Goal: Transaction & Acquisition: Book appointment/travel/reservation

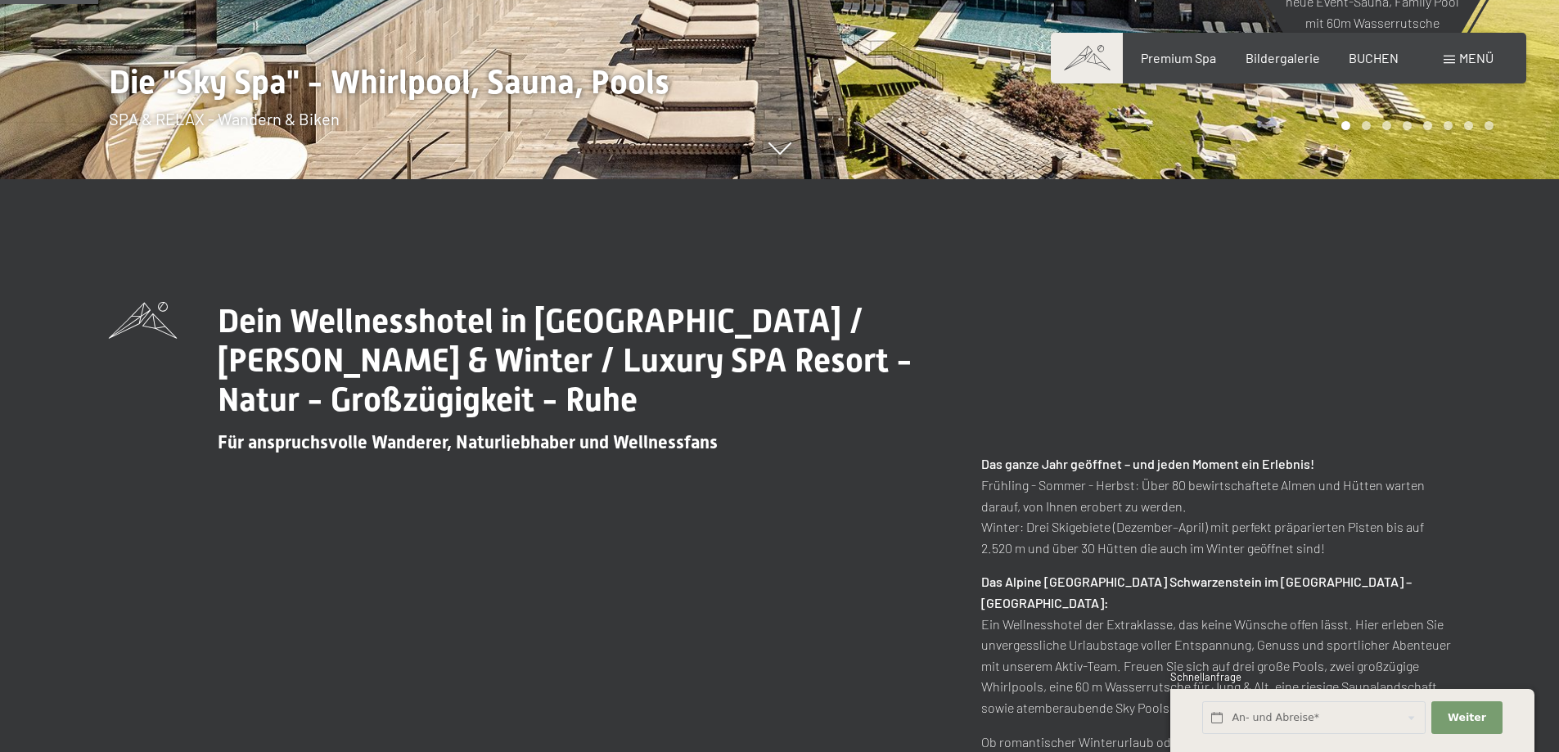
scroll to position [1064, 0]
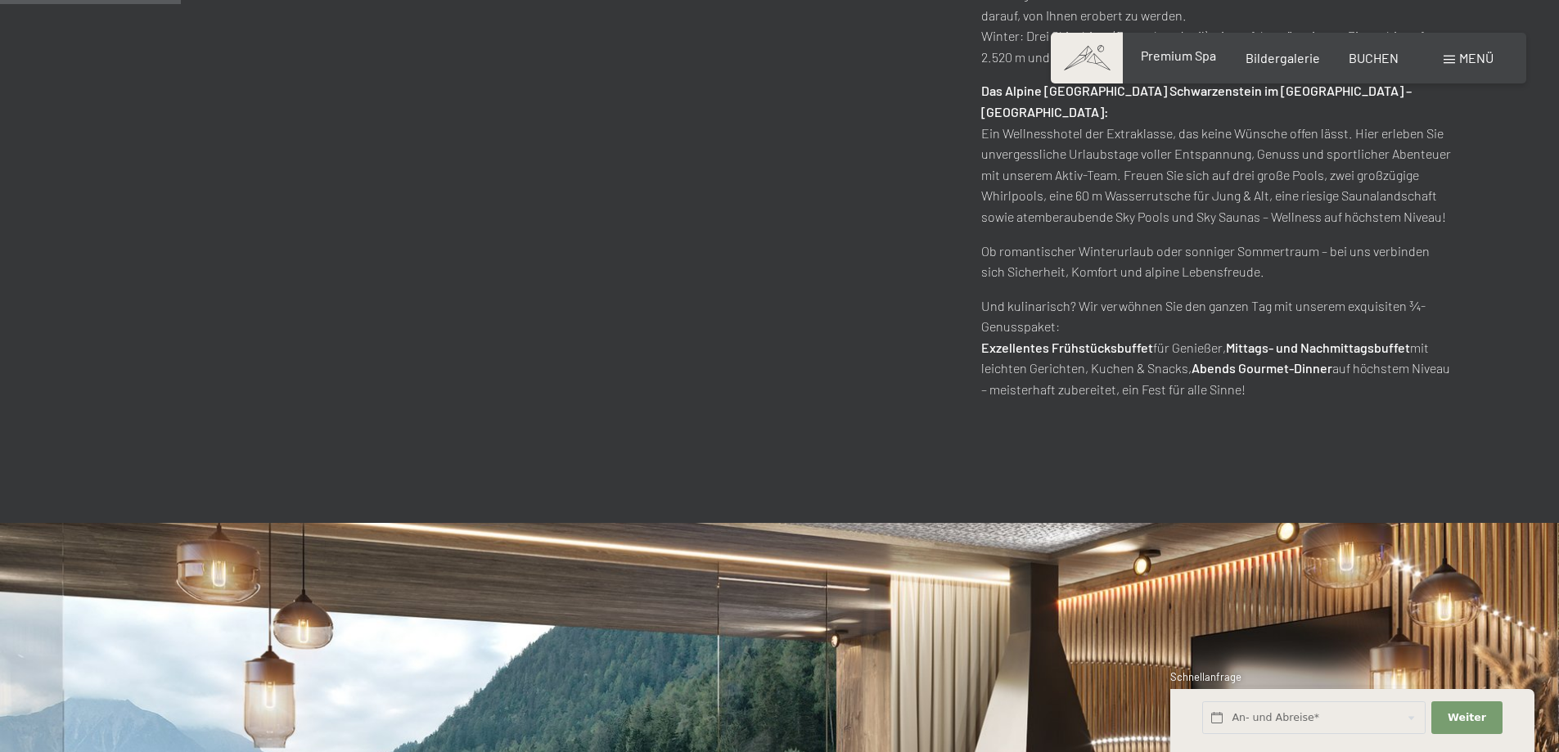
click at [1153, 55] on span "Premium Spa" at bounding box center [1178, 55] width 75 height 16
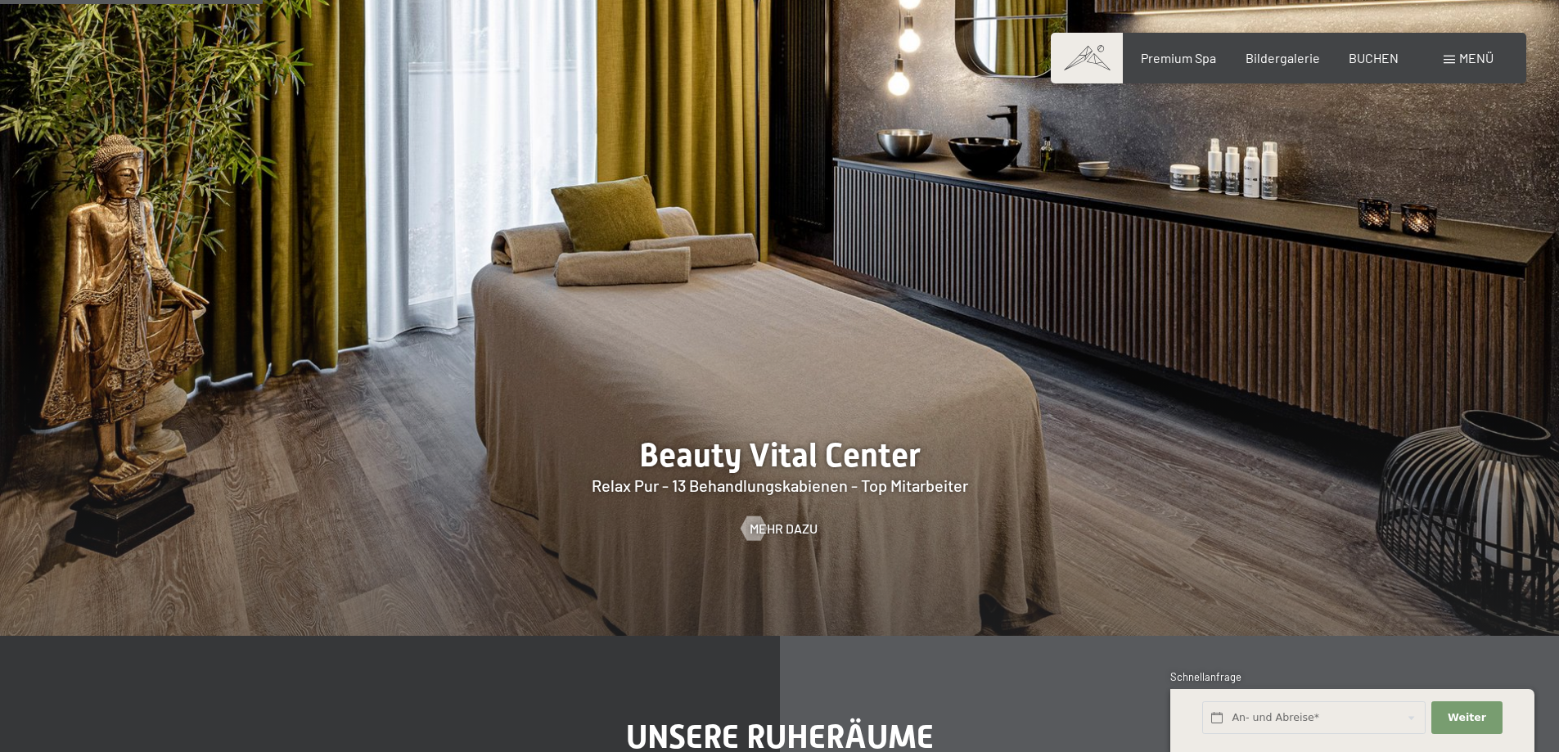
scroll to position [2127, 0]
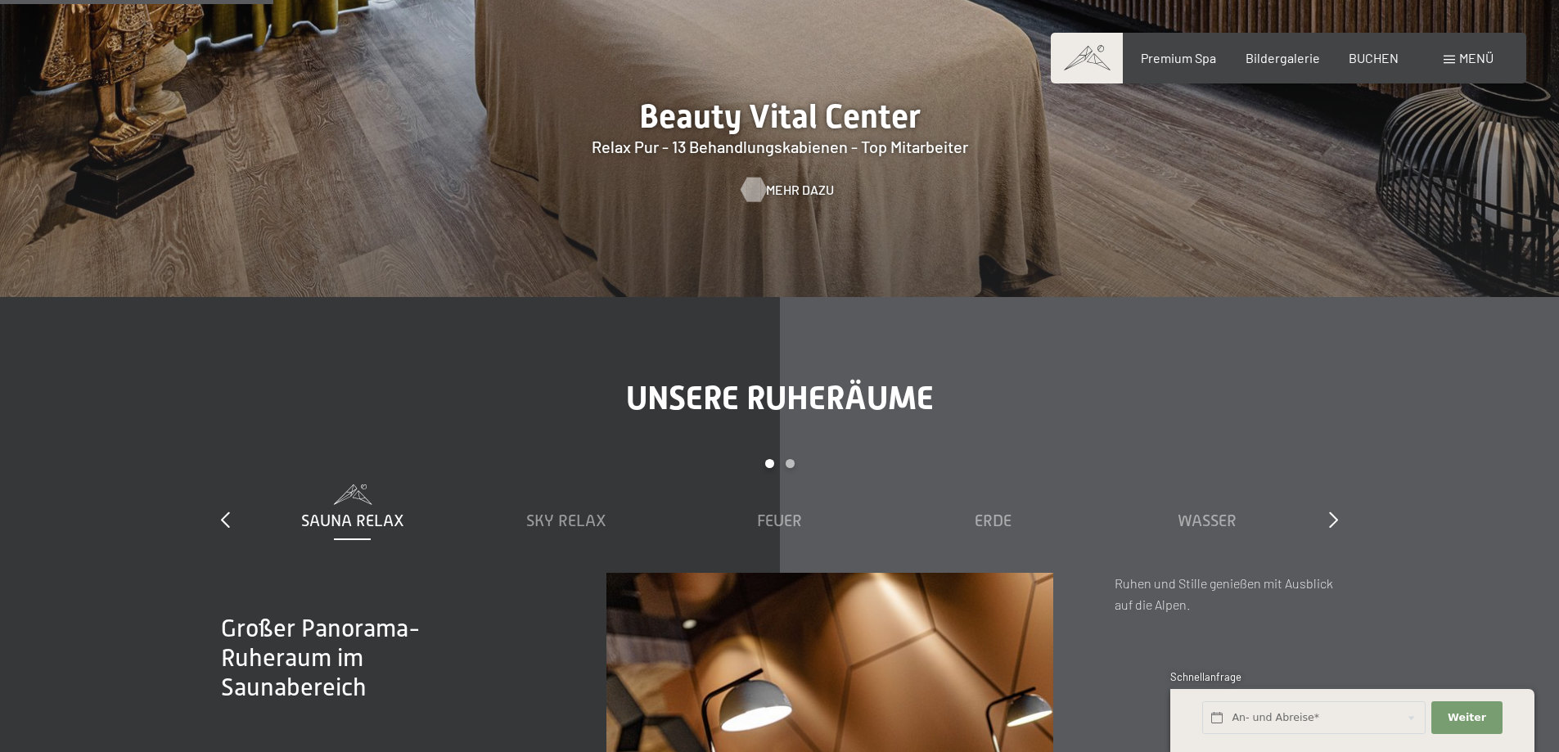
click at [779, 183] on span "Mehr dazu" at bounding box center [800, 190] width 68 height 18
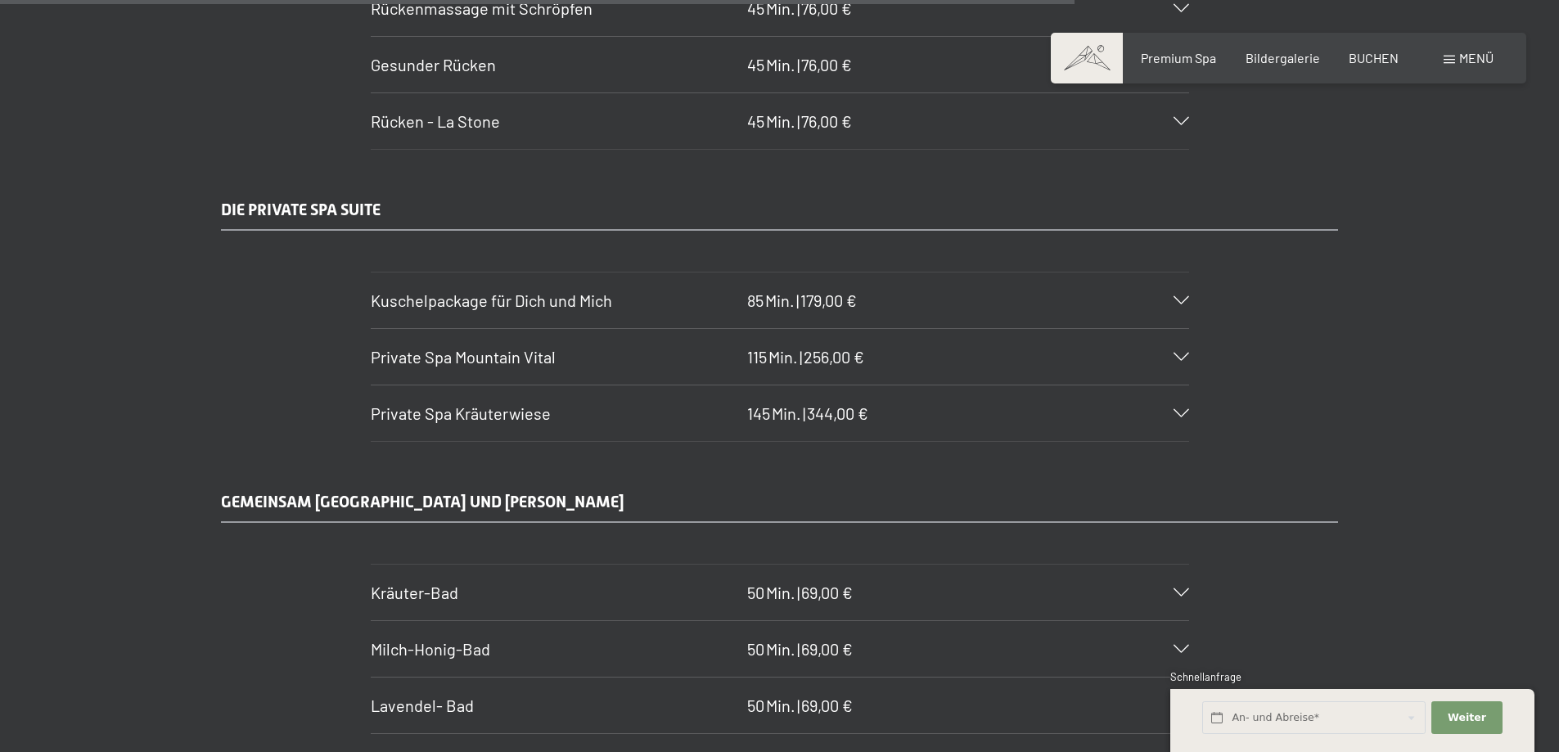
scroll to position [9001, 0]
click at [1179, 295] on div "Kuschelpackage für Dich und Mich 85 Min. | 179,00 €" at bounding box center [780, 301] width 818 height 56
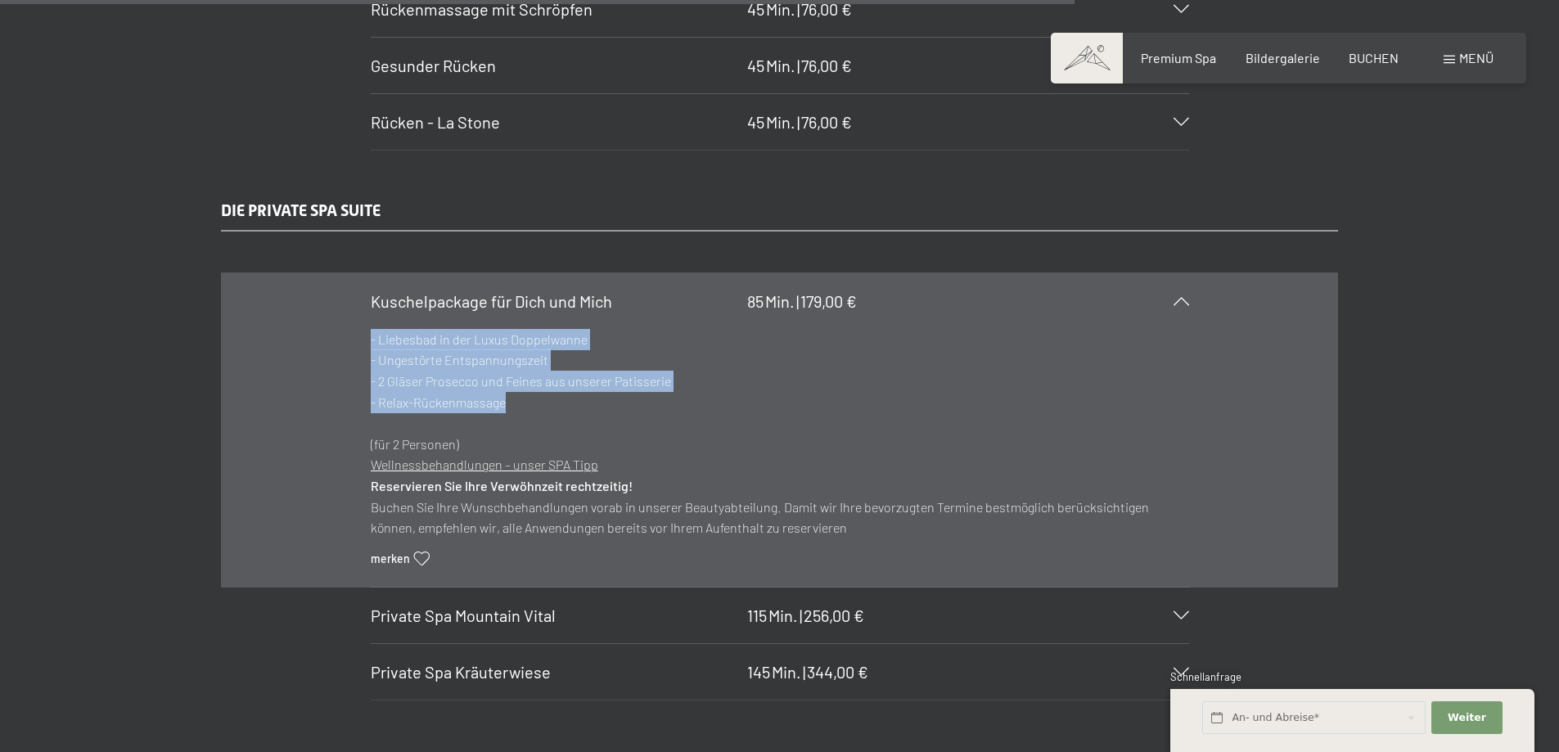
drag, startPoint x: 523, startPoint y: 398, endPoint x: 371, endPoint y: 340, distance: 162.4
click at [371, 340] on p "- Liebesbad in der Luxus Doppelwanne - Ungestörte Entspannungszeit - 2 Gläser P…" at bounding box center [780, 392] width 818 height 126
click at [503, 210] on h2 "DIE PRIVATE SPA SUITE" at bounding box center [472, 210] width 502 height 23
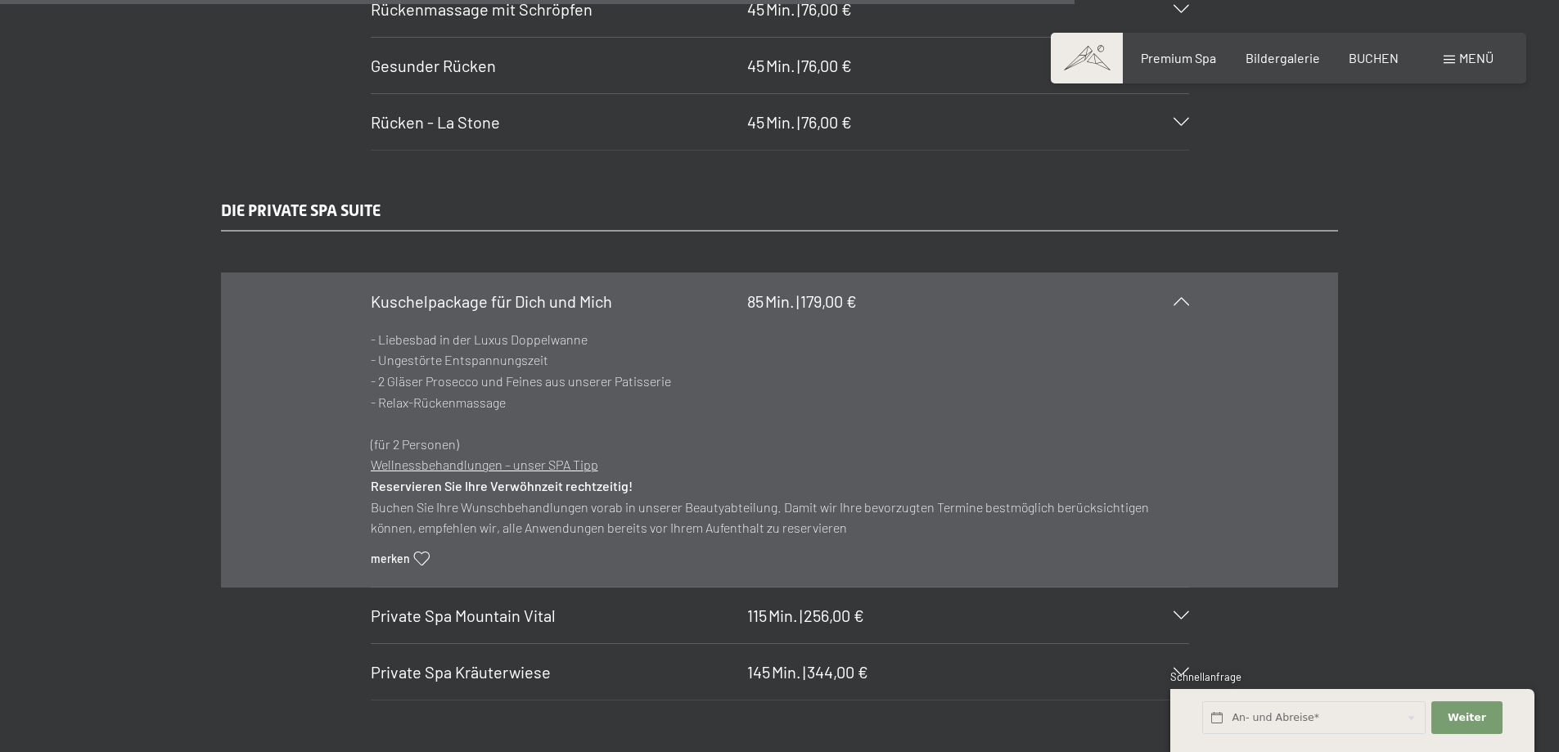
click at [1189, 302] on section "Kuschelpackage für Dich und Mich 85 Min. | 179,00 € - Liebesbad in der Luxus Do…" at bounding box center [780, 430] width 818 height 316
click at [1177, 301] on icon at bounding box center [1181, 301] width 16 height 8
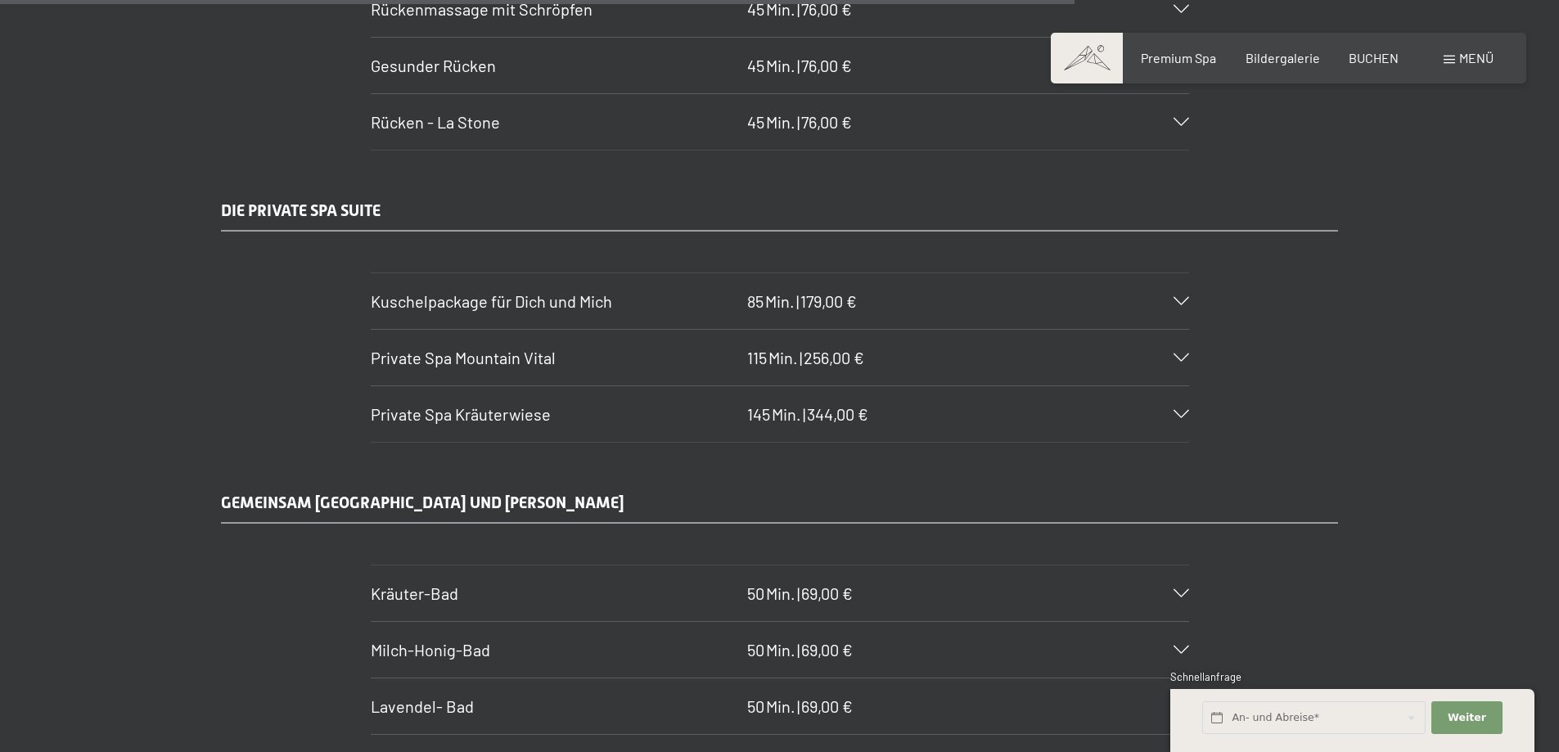
click at [973, 297] on div "Kuschelpackage für Dich und Mich 85 Min. | 179,00 €" at bounding box center [780, 301] width 818 height 56
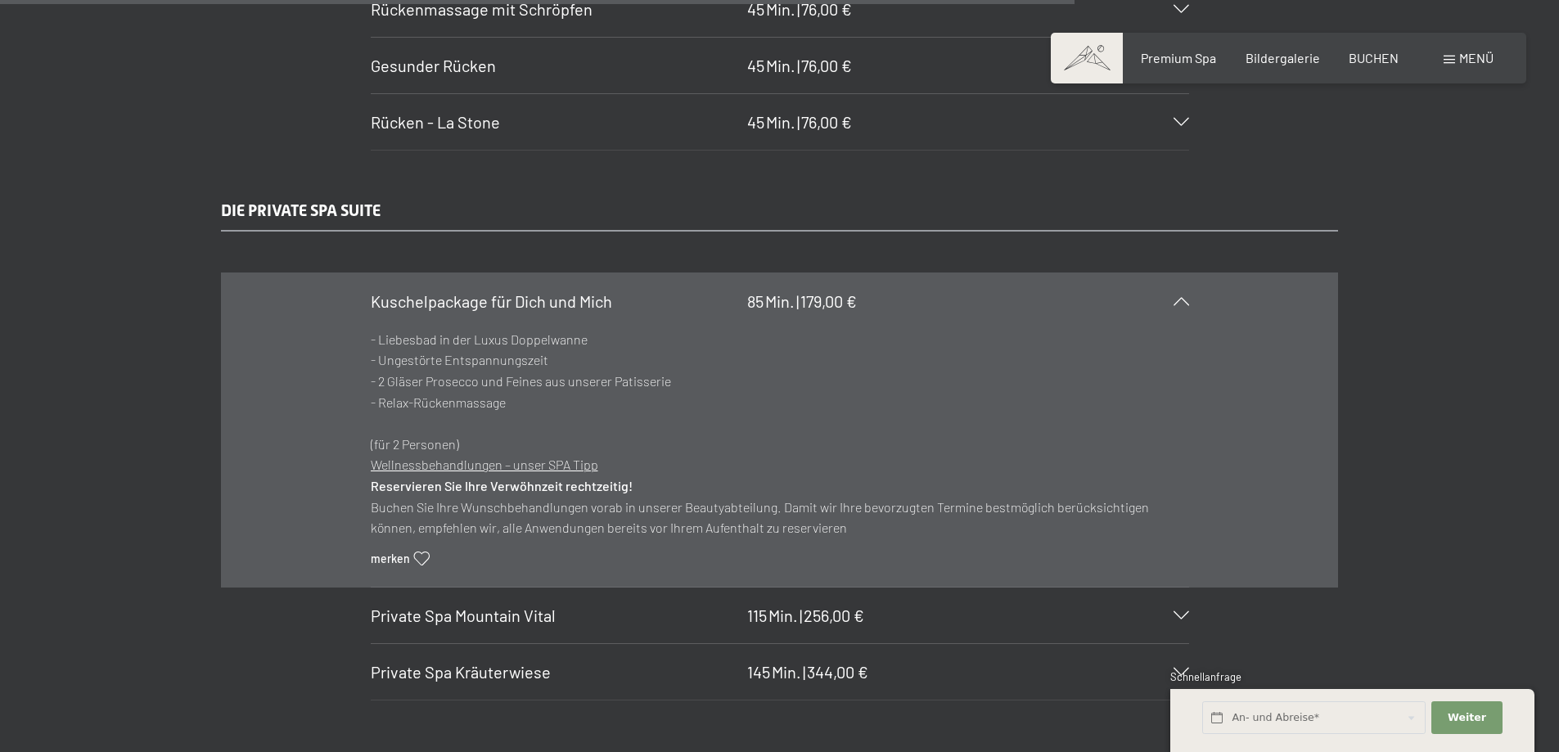
click at [970, 295] on div "Kuschelpackage für Dich und Mich 85 Min. | 179,00 €" at bounding box center [780, 301] width 818 height 56
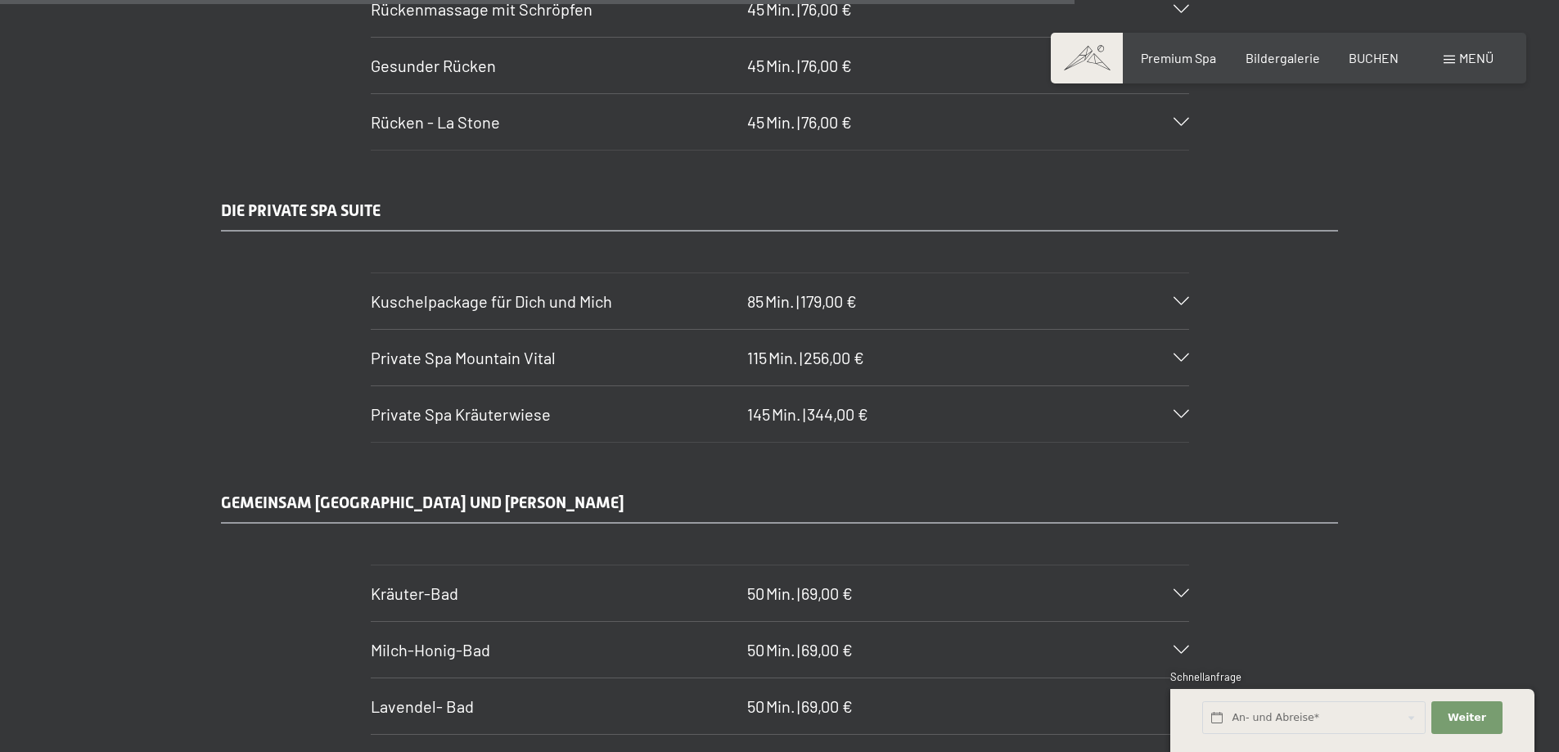
click at [970, 295] on div "Kuschelpackage für Dich und Mich 85 Min. | 179,00 €" at bounding box center [780, 301] width 818 height 56
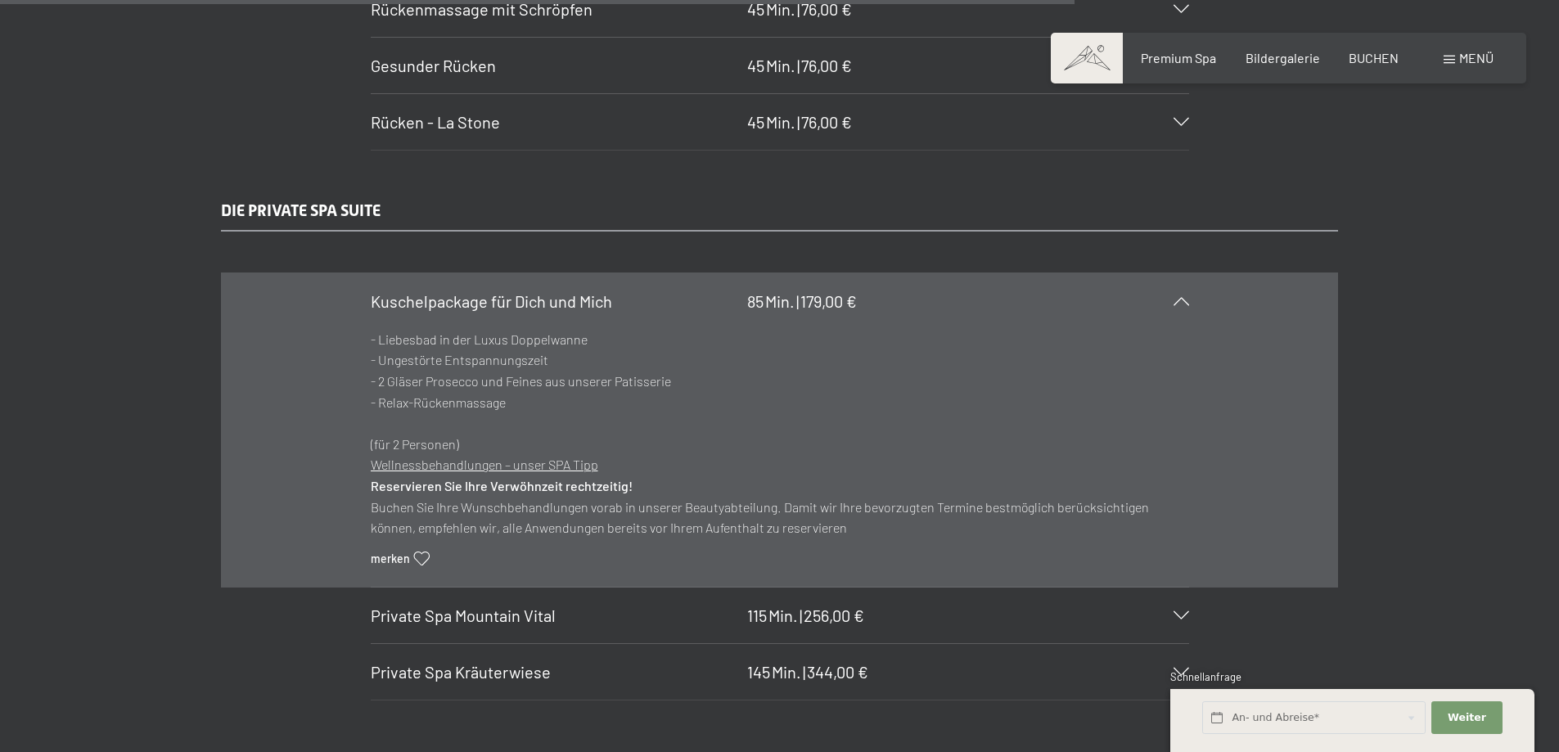
click at [966, 298] on div "Kuschelpackage für Dich und Mich 85 Min. | 179,00 €" at bounding box center [780, 301] width 818 height 56
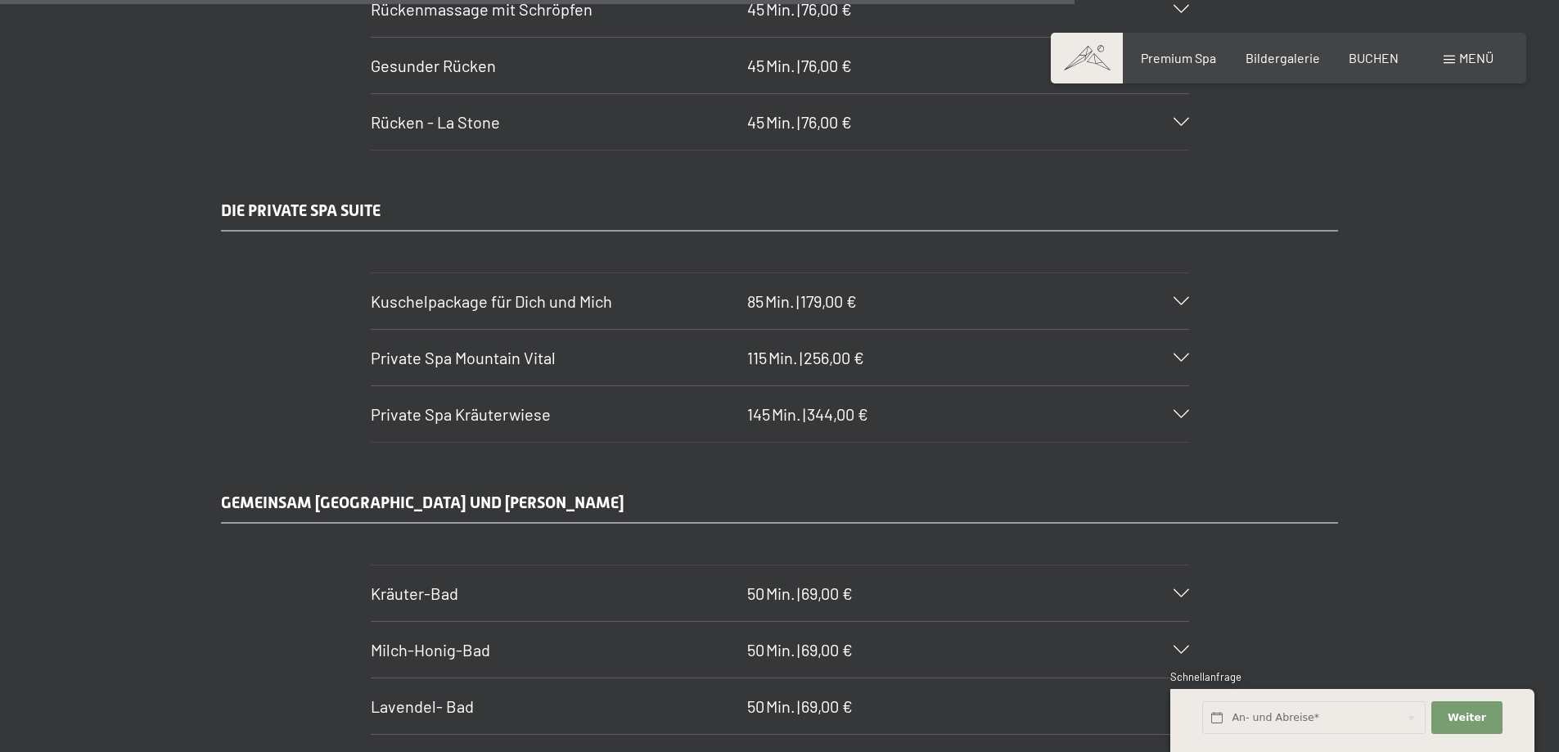
click at [508, 292] on span "Kuschelpackage für Dich und Mich" at bounding box center [491, 301] width 241 height 20
